Goal: Ask a question

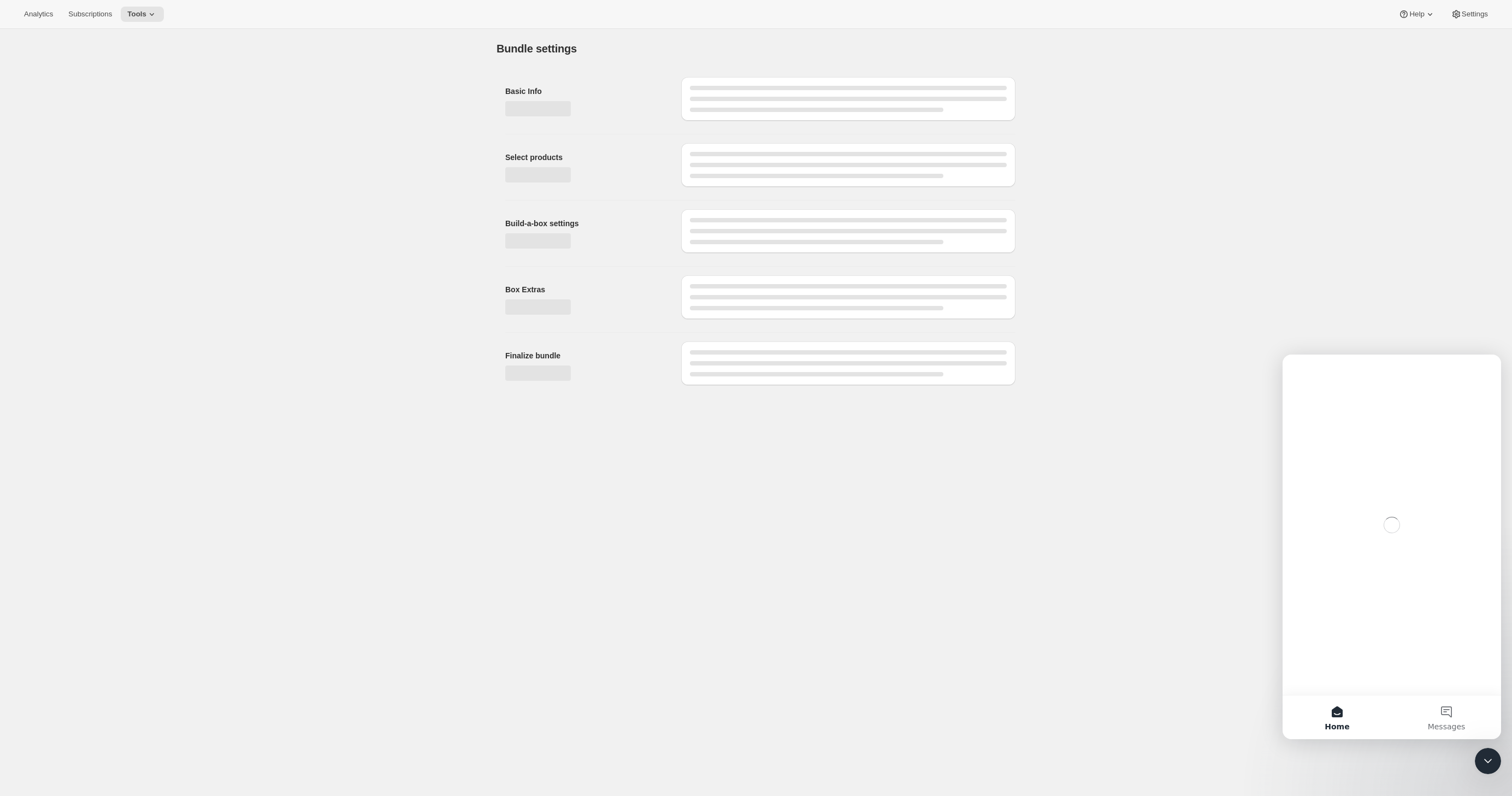
type input "SAMPLE"
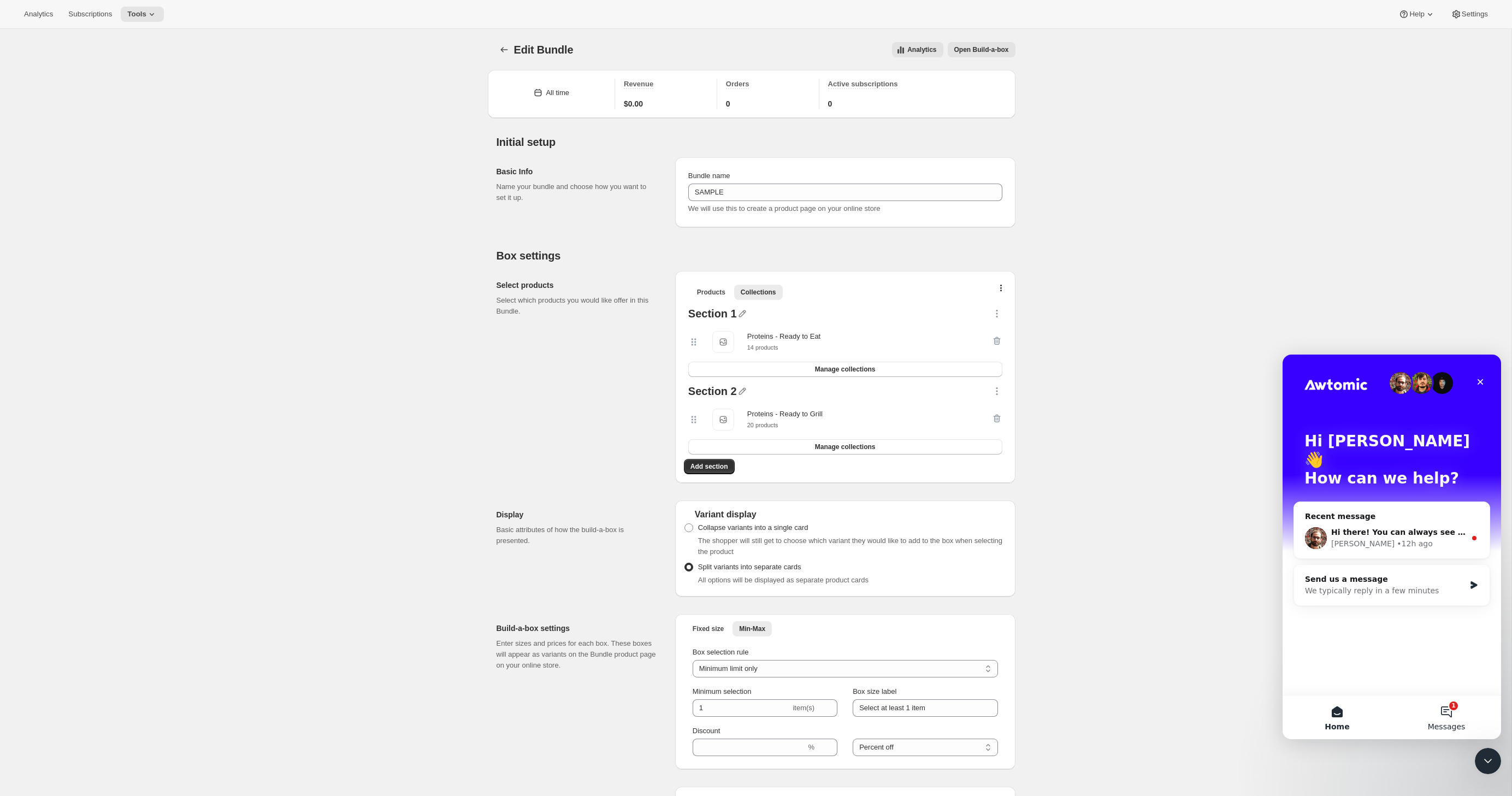
click at [1447, 704] on button "1 Messages" at bounding box center [1446, 717] width 109 height 43
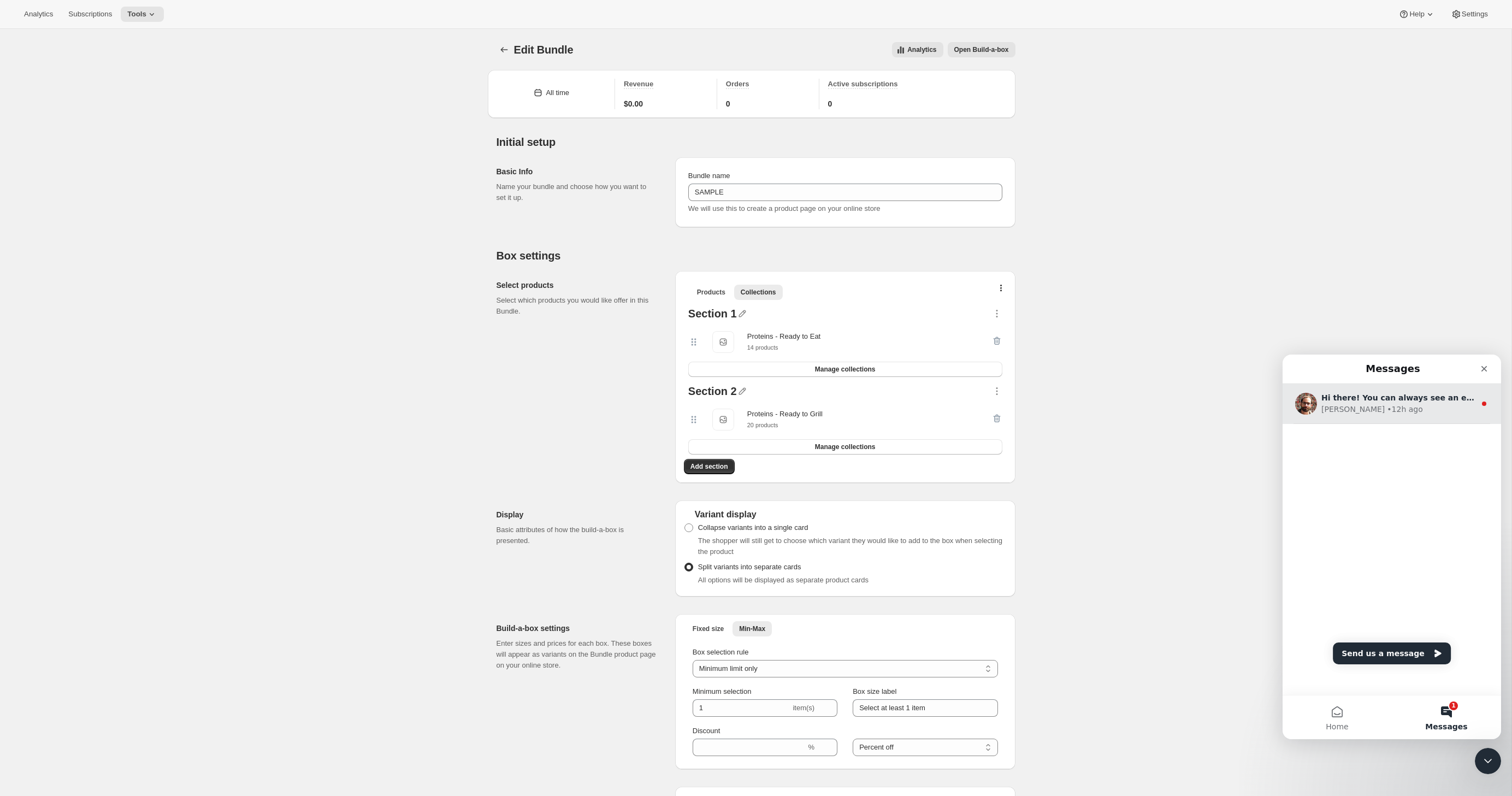
click at [1387, 411] on div "• 12h ago" at bounding box center [1405, 410] width 35 height 12
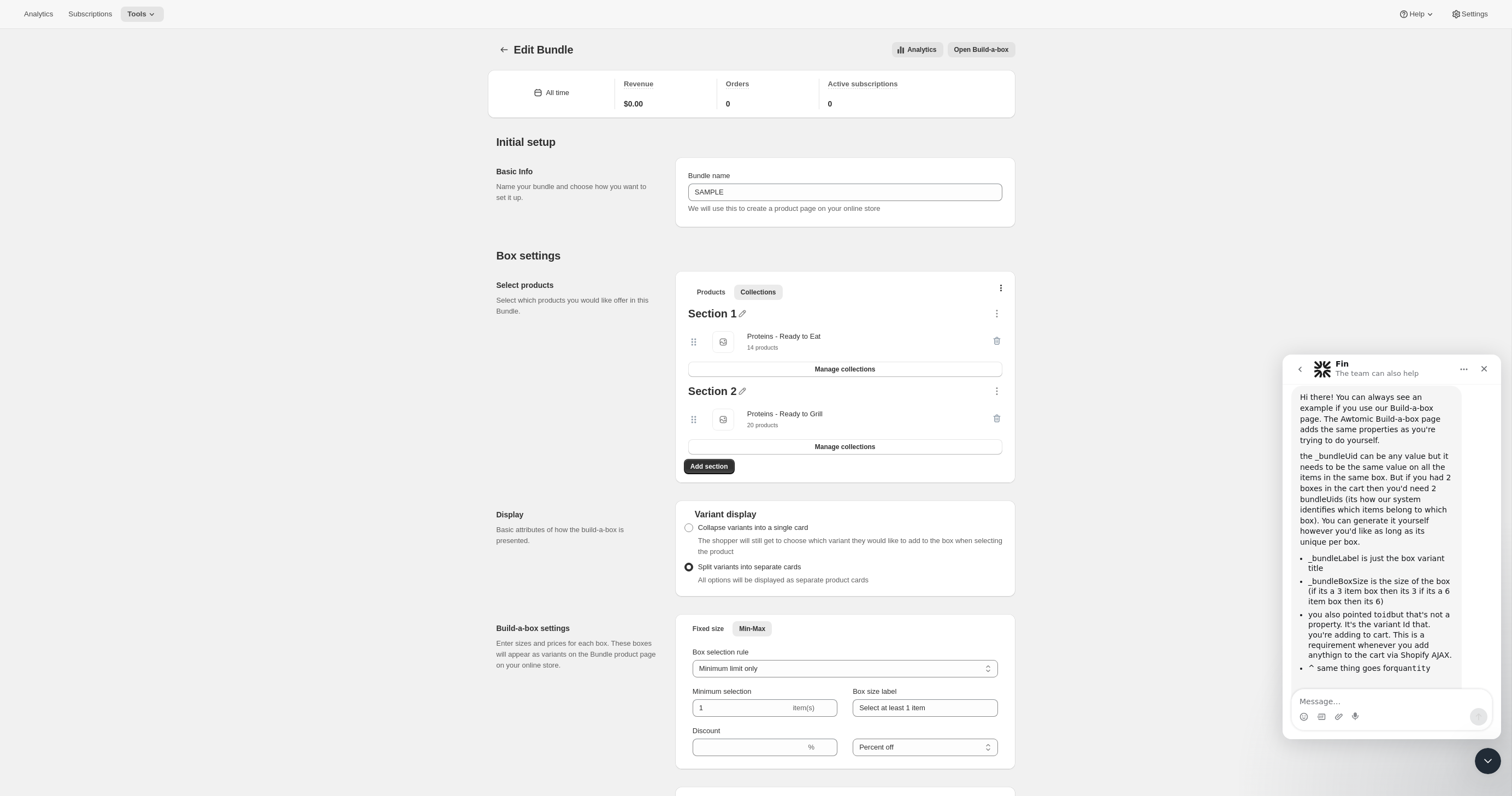
scroll to position [301, 0]
click at [1336, 559] on li "_bundleLabel is just the box variant title" at bounding box center [1381, 569] width 145 height 20
click at [1337, 582] on li "_bundleBoxSize is the size of the box (if its a 3 item box then its 3 if its a …" at bounding box center [1381, 598] width 145 height 31
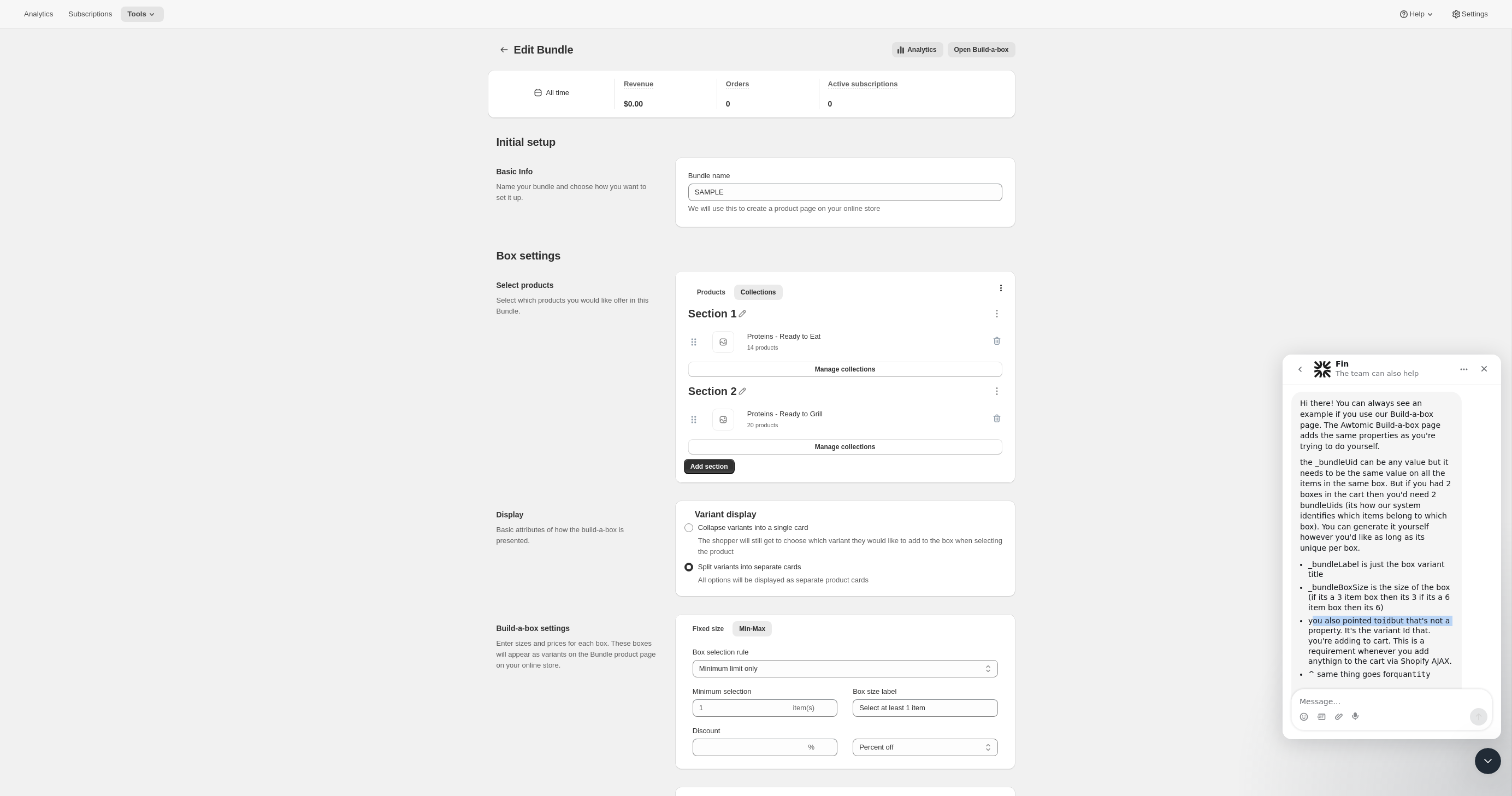
drag, startPoint x: 1311, startPoint y: 567, endPoint x: 1443, endPoint y: 564, distance: 132.0
click at [1443, 616] on li "you also pointed to id but that's not a property. It's the variant Id that. you…" at bounding box center [1381, 641] width 145 height 51
drag, startPoint x: 1429, startPoint y: 619, endPoint x: 1327, endPoint y: 621, distance: 102.0
click at [1328, 669] on li "^ same thing goes for quantity" at bounding box center [1381, 674] width 145 height 11
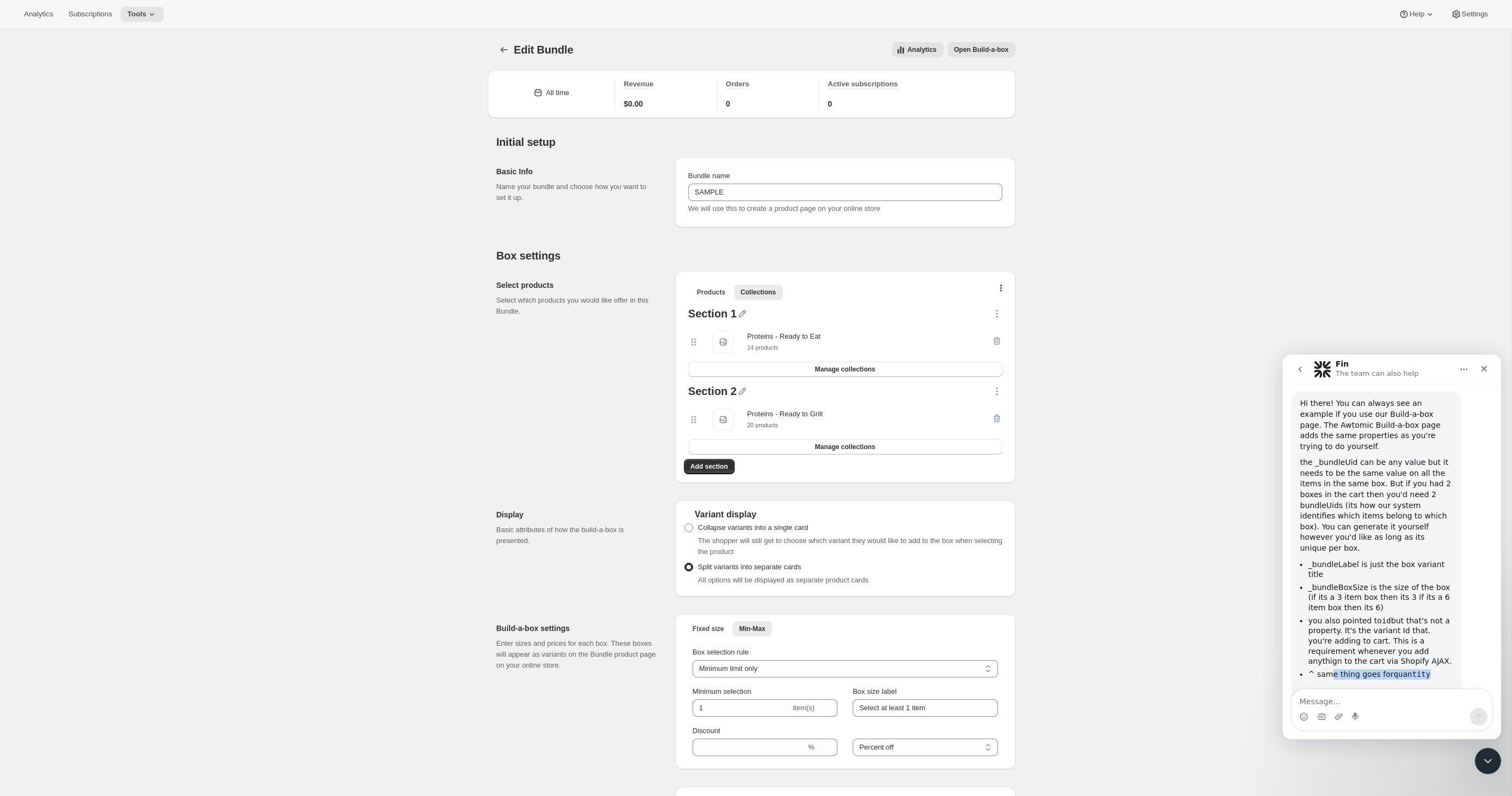
click at [1327, 669] on li "^ same thing goes for quantity" at bounding box center [1381, 674] width 145 height 11
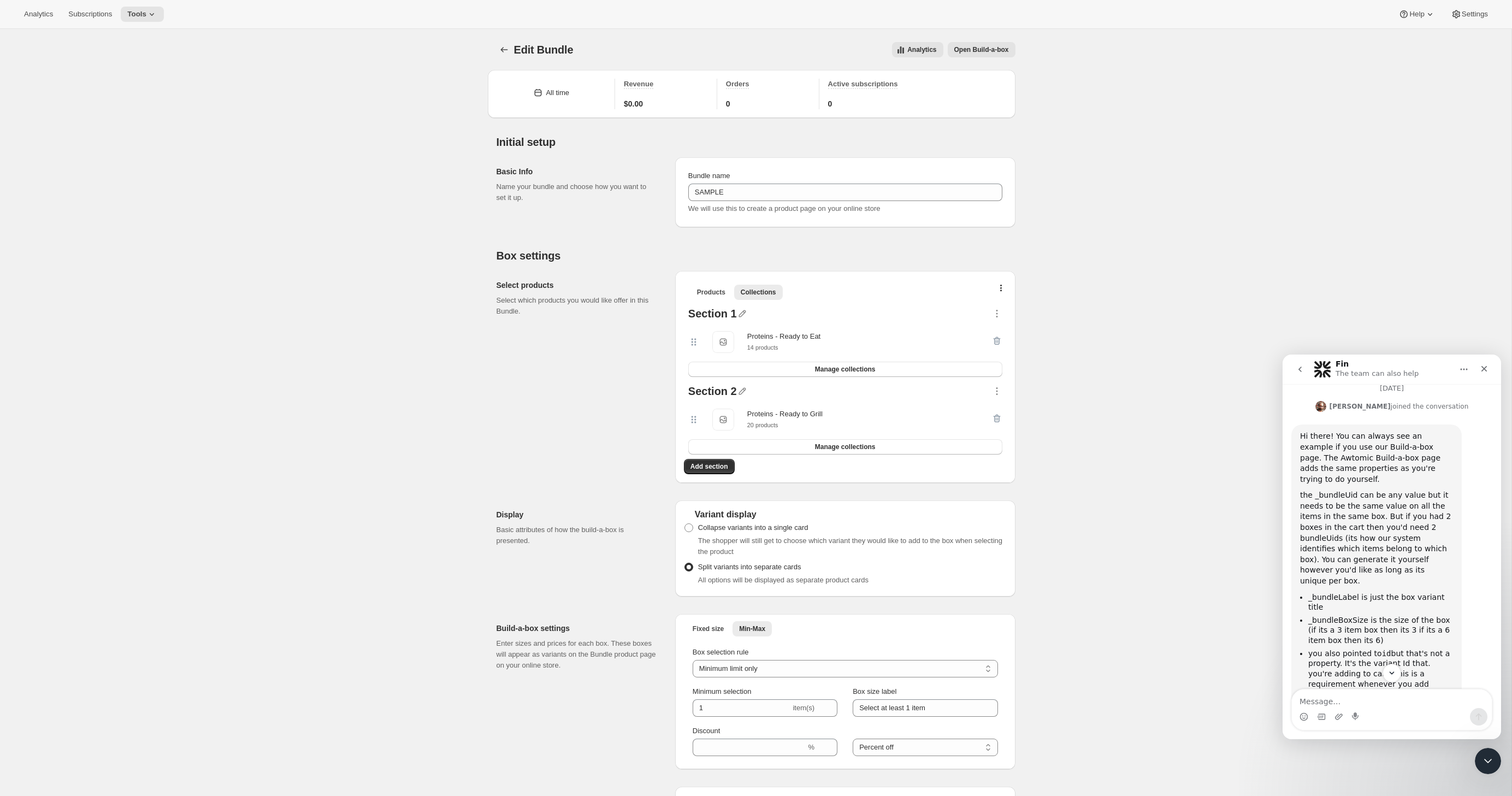
scroll to position [306, 0]
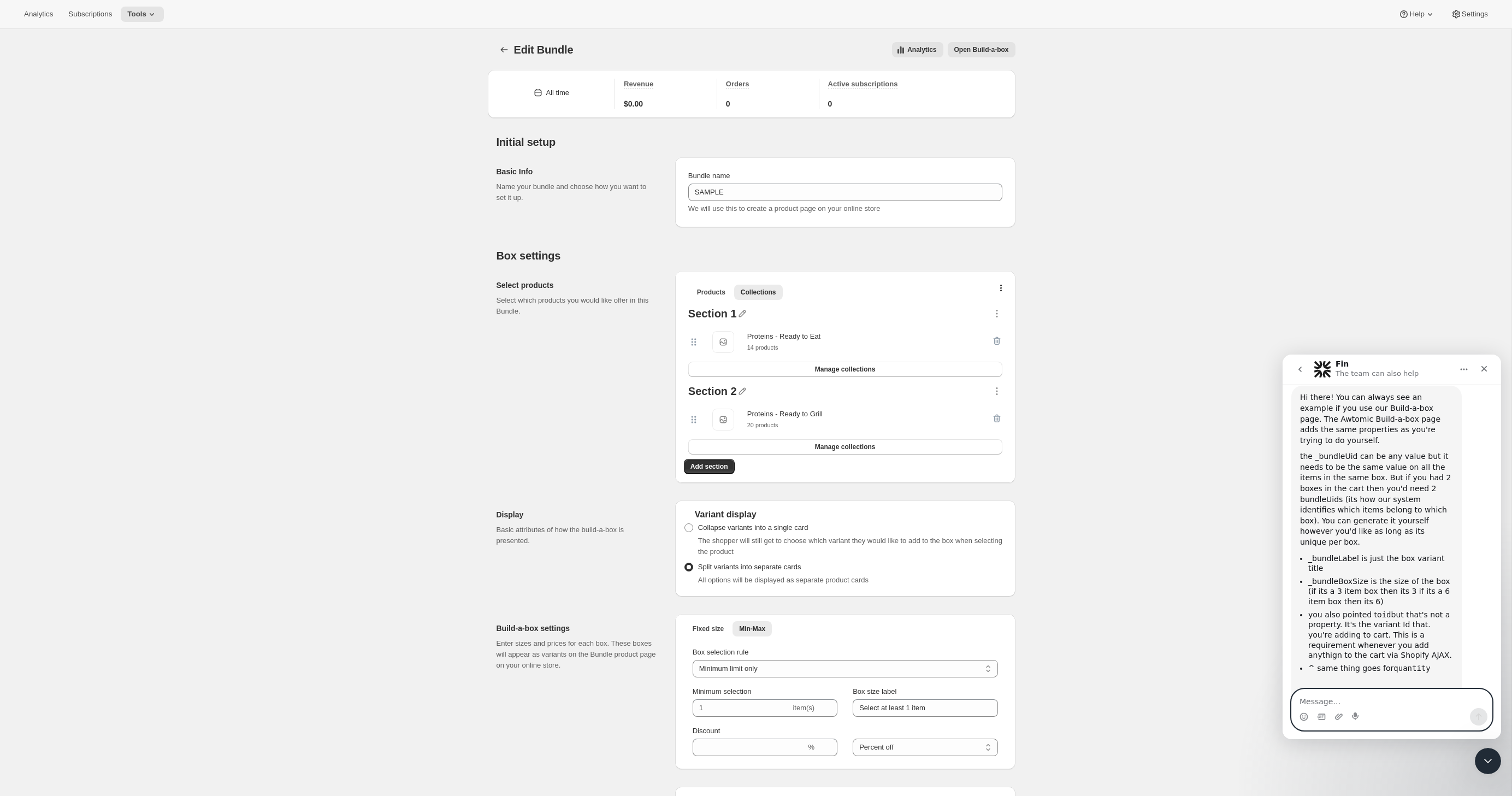
click at [1339, 700] on textarea "Message…" at bounding box center [1392, 699] width 200 height 19
